Goal: Find contact information: Find contact information

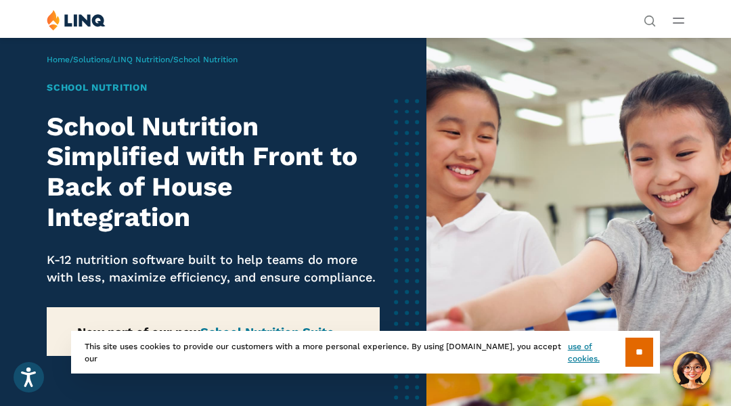
scroll to position [3860, 0]
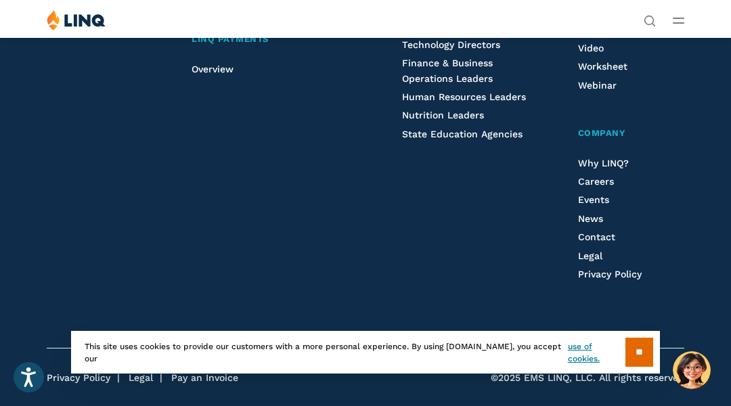
click at [68, 68] on div "[STREET_ADDRESS] 737.PIC.LINQ Facebook X Instagram LinkedIn Email" at bounding box center [108, 69] width 123 height 494
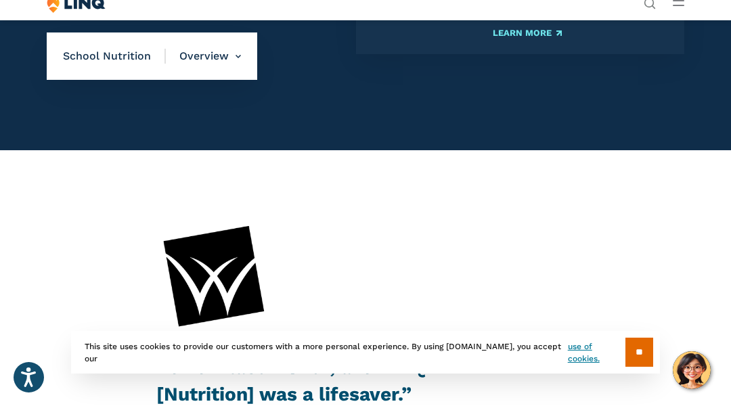
scroll to position [2844, 0]
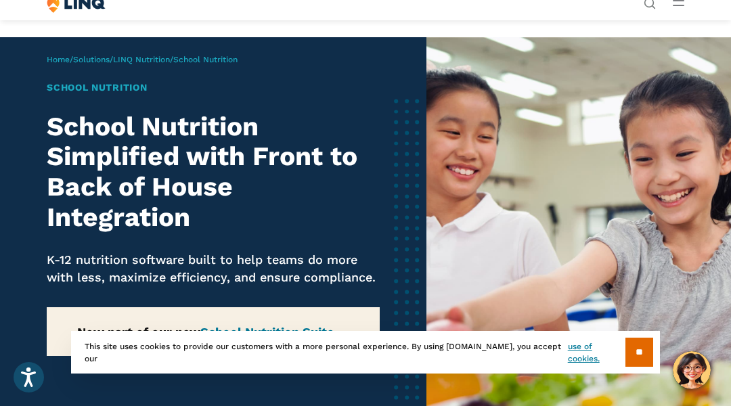
scroll to position [3860, 0]
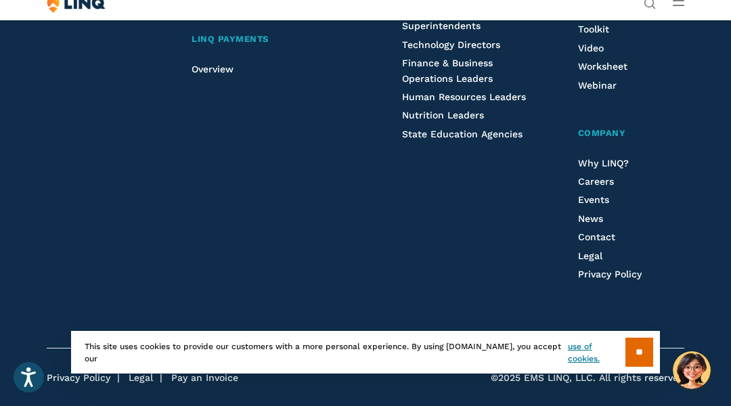
click at [68, 68] on div "[STREET_ADDRESS] 737.PIC.LINQ Facebook X Instagram LinkedIn Email" at bounding box center [108, 69] width 123 height 494
